Goal: Navigation & Orientation: Understand site structure

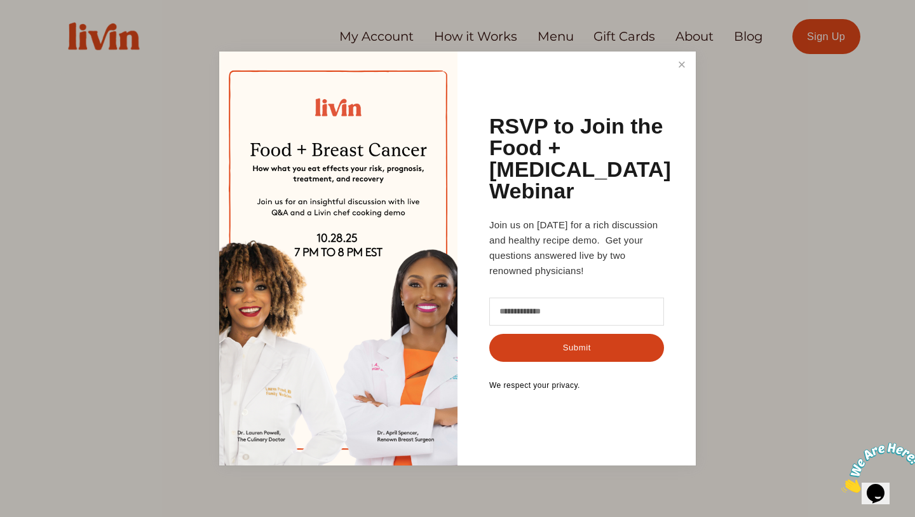
click at [688, 76] on link "Close" at bounding box center [682, 65] width 24 height 24
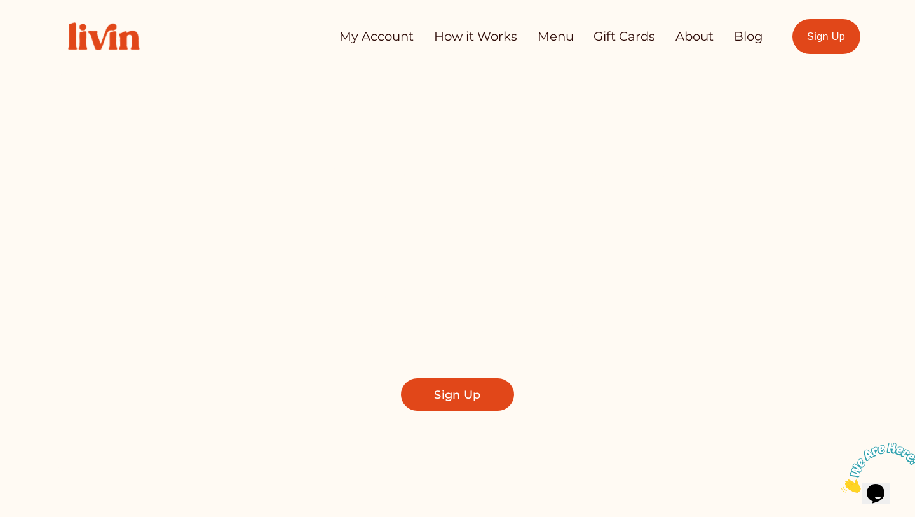
click at [755, 37] on link "Blog" at bounding box center [748, 36] width 29 height 25
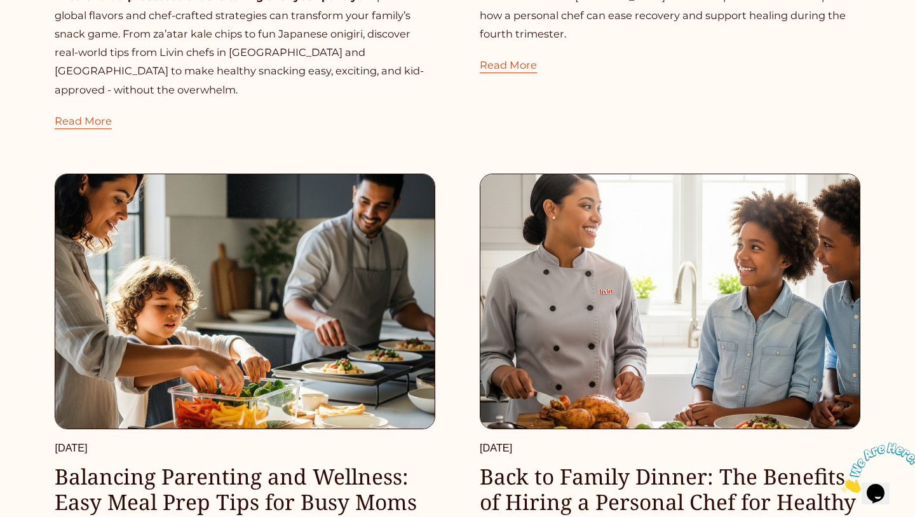
scroll to position [639, 0]
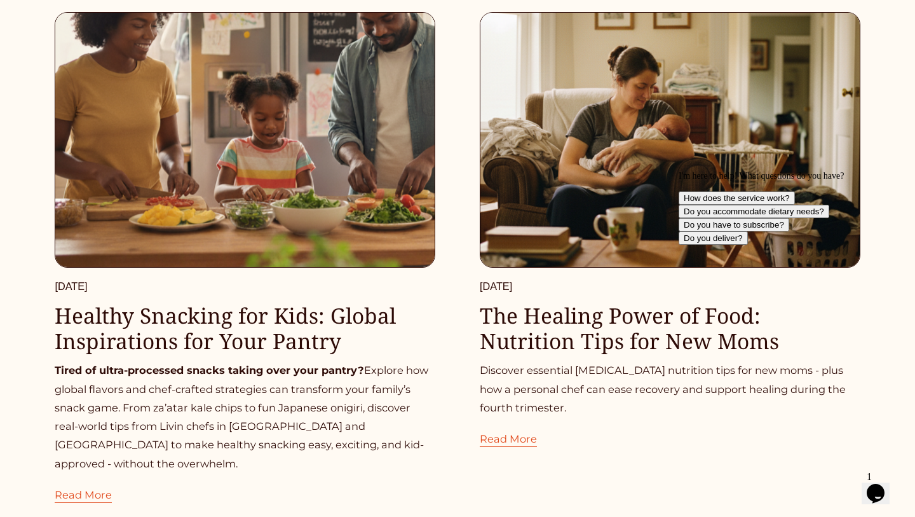
scroll to position [0, 0]
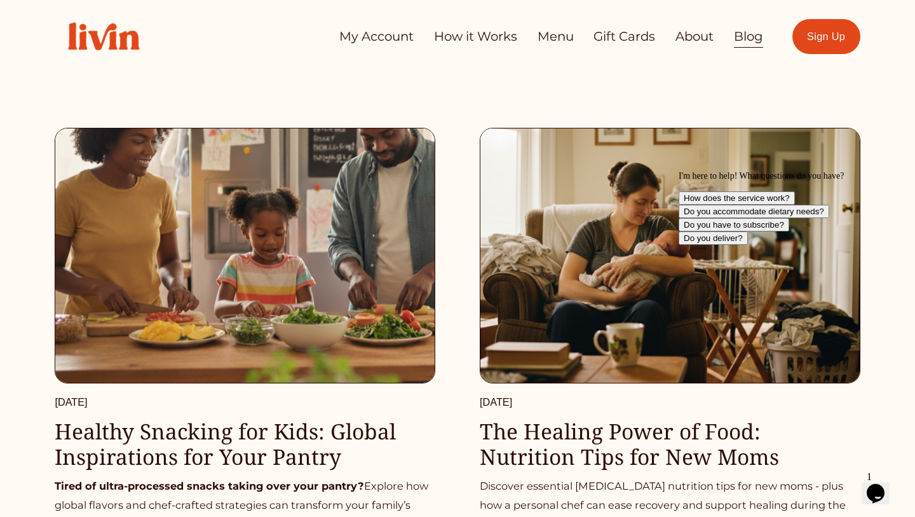
click at [677, 38] on link "About" at bounding box center [694, 36] width 38 height 25
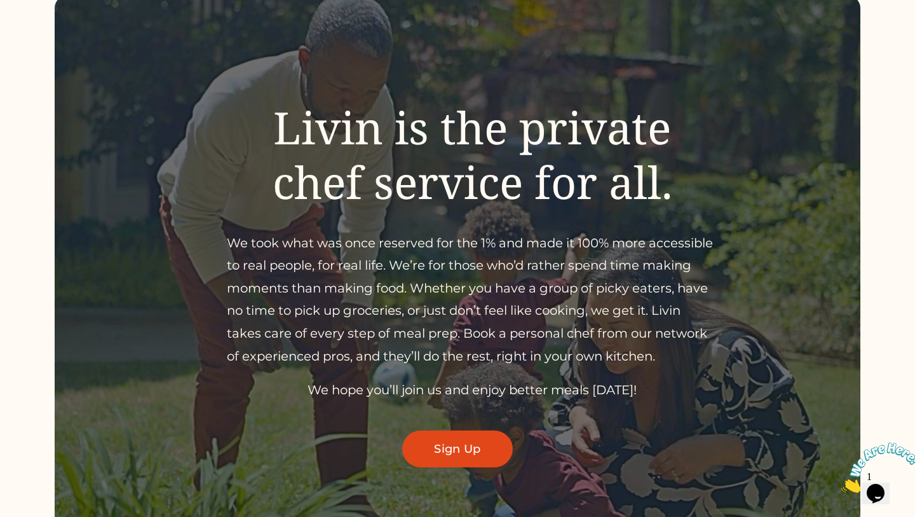
scroll to position [102, 0]
